Goal: Information Seeking & Learning: Understand process/instructions

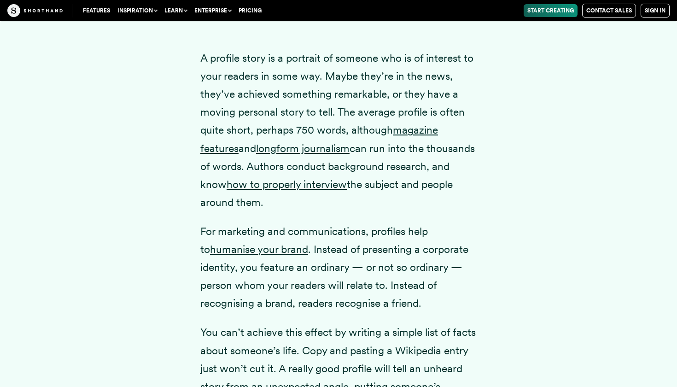
scroll to position [1310, 0]
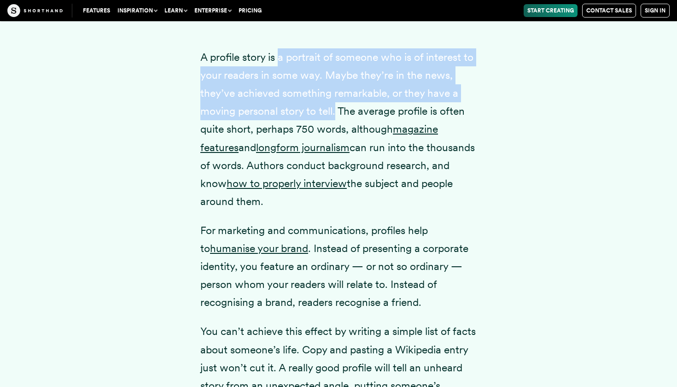
drag, startPoint x: 279, startPoint y: 72, endPoint x: 335, endPoint y: 124, distance: 76.0
click at [335, 124] on p "A profile story is a portrait of someone who is of interest to your readers in …" at bounding box center [338, 129] width 276 height 162
copy p "a portrait of someone who is of interest to your readers in some way. Maybe the…"
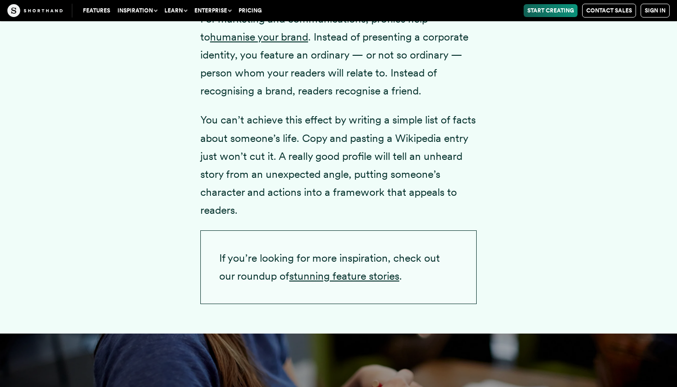
scroll to position [1511, 0]
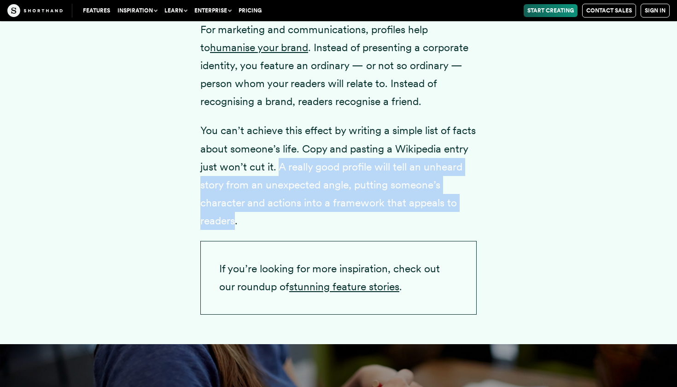
drag, startPoint x: 279, startPoint y: 184, endPoint x: 234, endPoint y: 236, distance: 68.6
click at [234, 230] on p "You can’t achieve this effect by writing a simple list of facts about someone’s…" at bounding box center [338, 176] width 276 height 108
copy p "A really good profile will tell an unheard story from an unexpected angle, putt…"
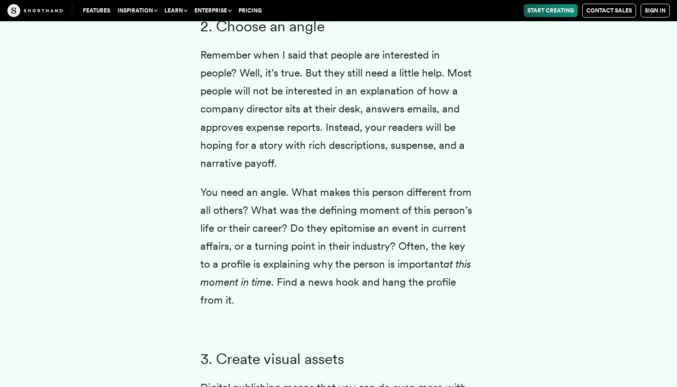
scroll to position [2959, 0]
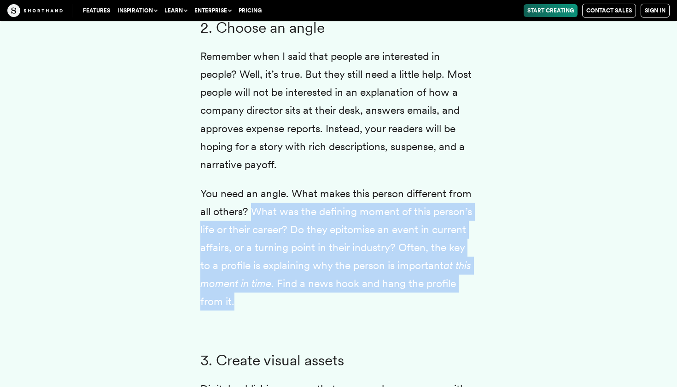
drag, startPoint x: 251, startPoint y: 222, endPoint x: 279, endPoint y: 311, distance: 93.6
click at [279, 311] on p "You need an angle. What makes this person different from all others? What was t…" at bounding box center [338, 248] width 276 height 126
copy p "What was the defining moment of this person’s life or their career? Do they epi…"
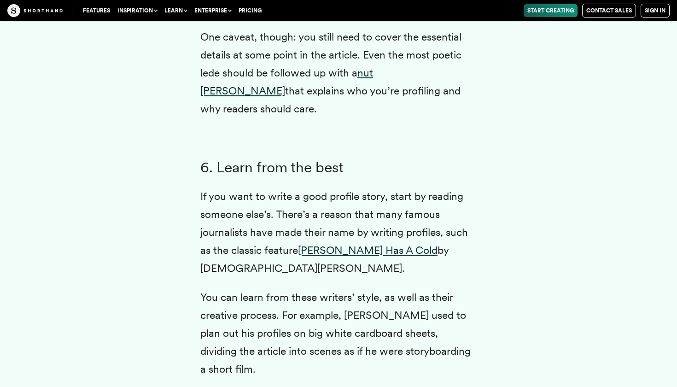
scroll to position [4101, 0]
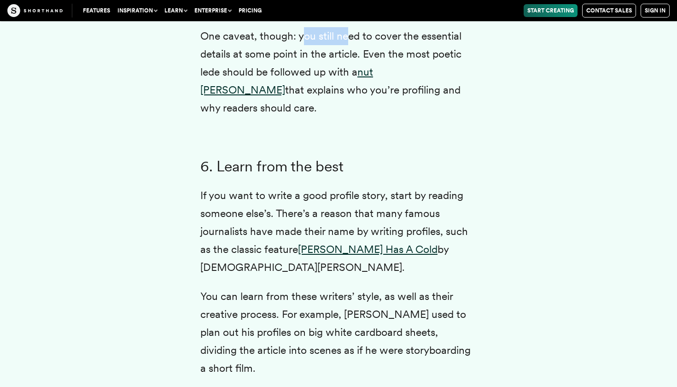
drag, startPoint x: 302, startPoint y: 44, endPoint x: 338, endPoint y: 46, distance: 36.4
click at [338, 47] on p "One caveat, though: you still need to cover the essential details at some point…" at bounding box center [338, 72] width 276 height 90
drag, startPoint x: 299, startPoint y: 46, endPoint x: 441, endPoint y: 101, distance: 152.1
click at [441, 101] on p "One caveat, though: you still need to cover the essential details at some point…" at bounding box center [338, 72] width 276 height 90
copy p "you still need to cover the essential details at some point in the article. Eve…"
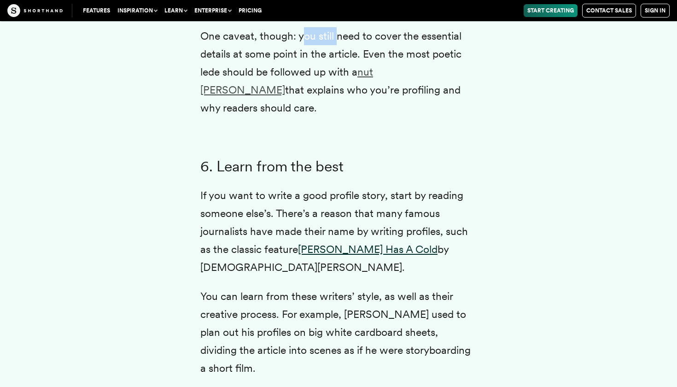
click at [373, 80] on link "nut [PERSON_NAME]" at bounding box center [286, 80] width 173 height 31
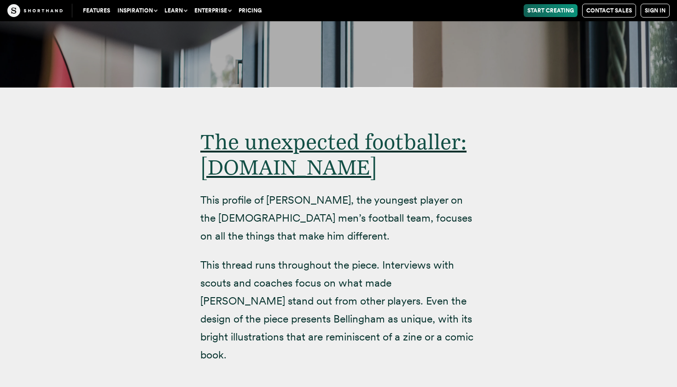
scroll to position [5882, 0]
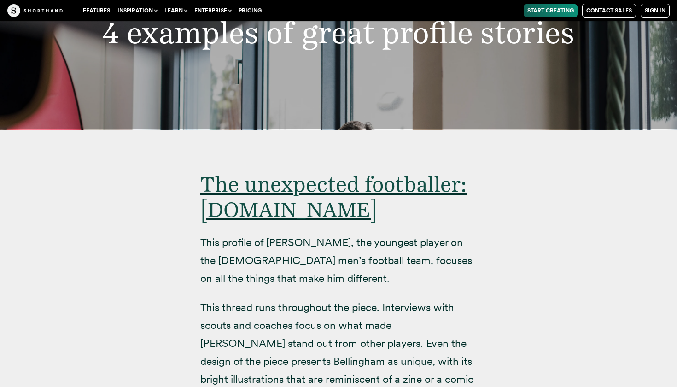
click at [182, 207] on div "The unexpected footballer: [DOMAIN_NAME] This profile of [PERSON_NAME], the you…" at bounding box center [338, 282] width 627 height 306
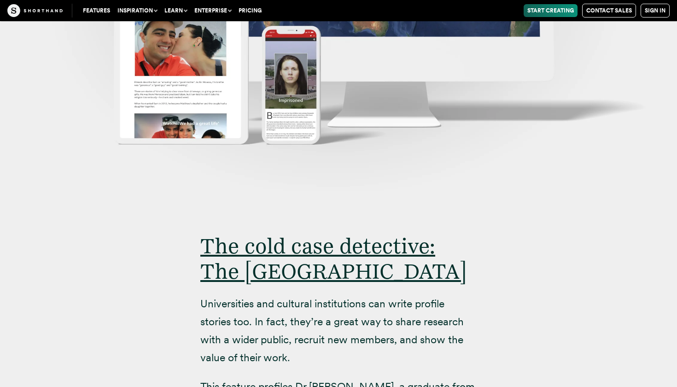
scroll to position [8096, 0]
